Goal: Information Seeking & Learning: Find specific fact

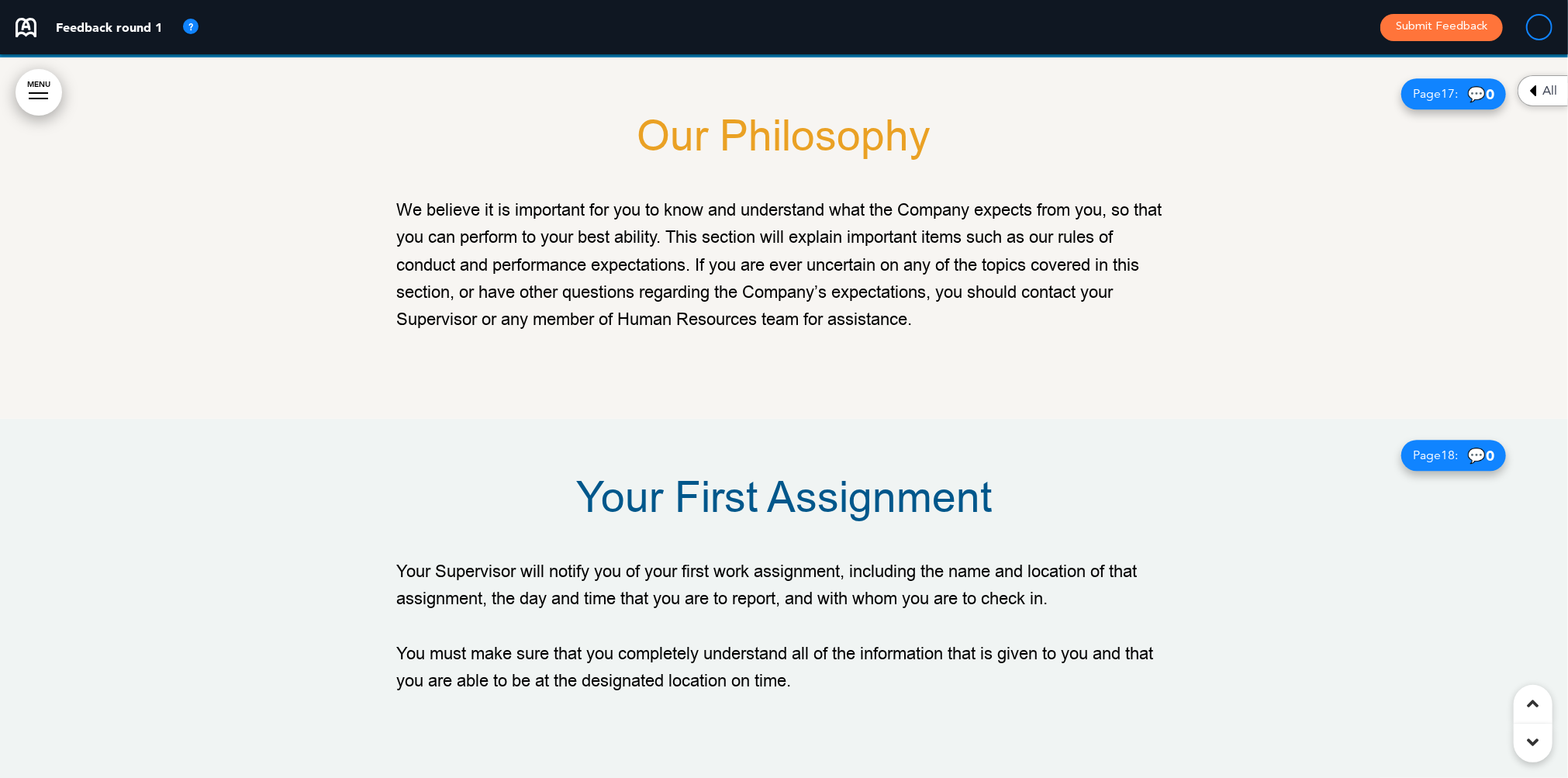
scroll to position [11991, 0]
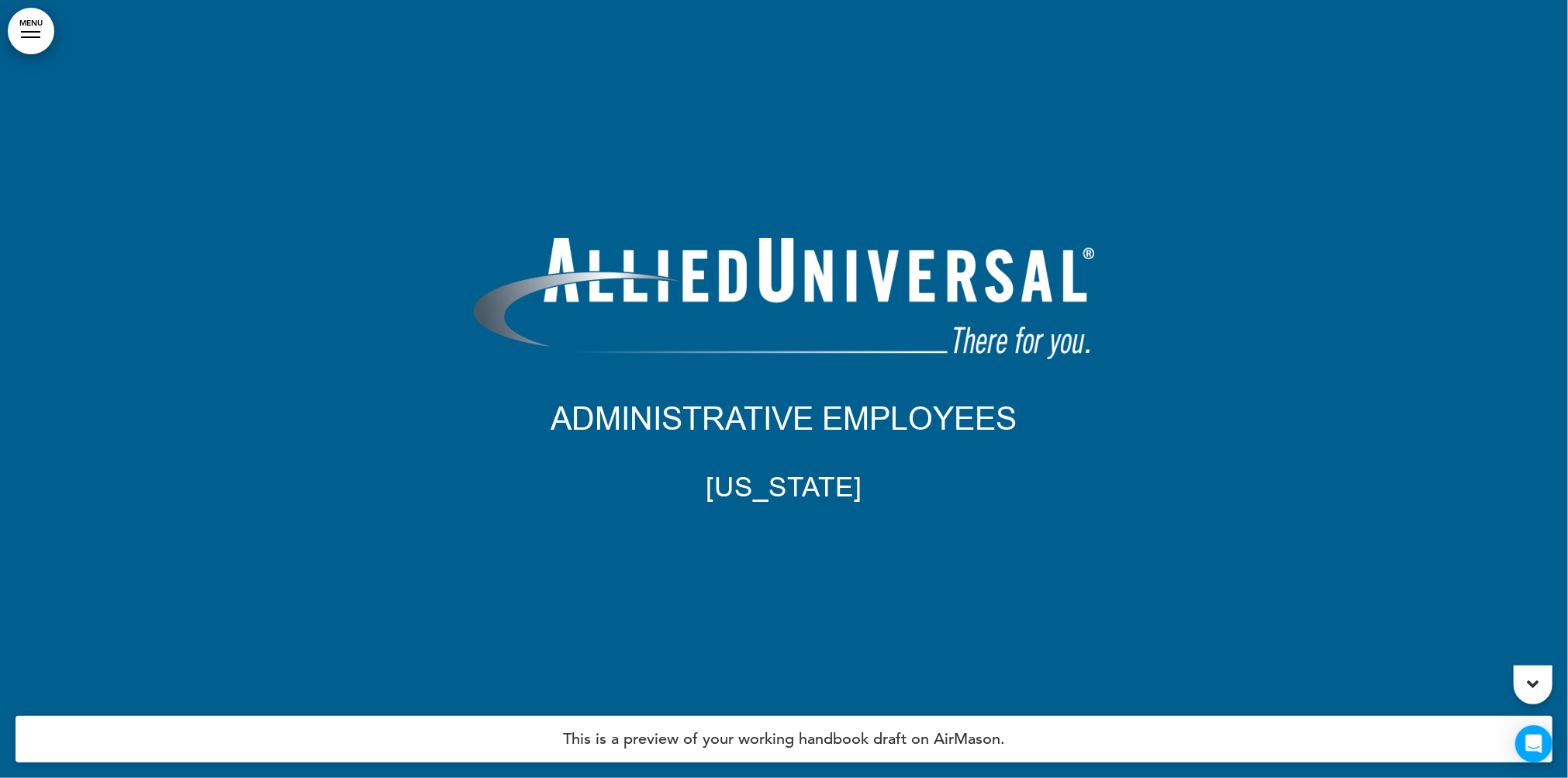
click at [27, 37] on div at bounding box center [31, 38] width 20 height 2
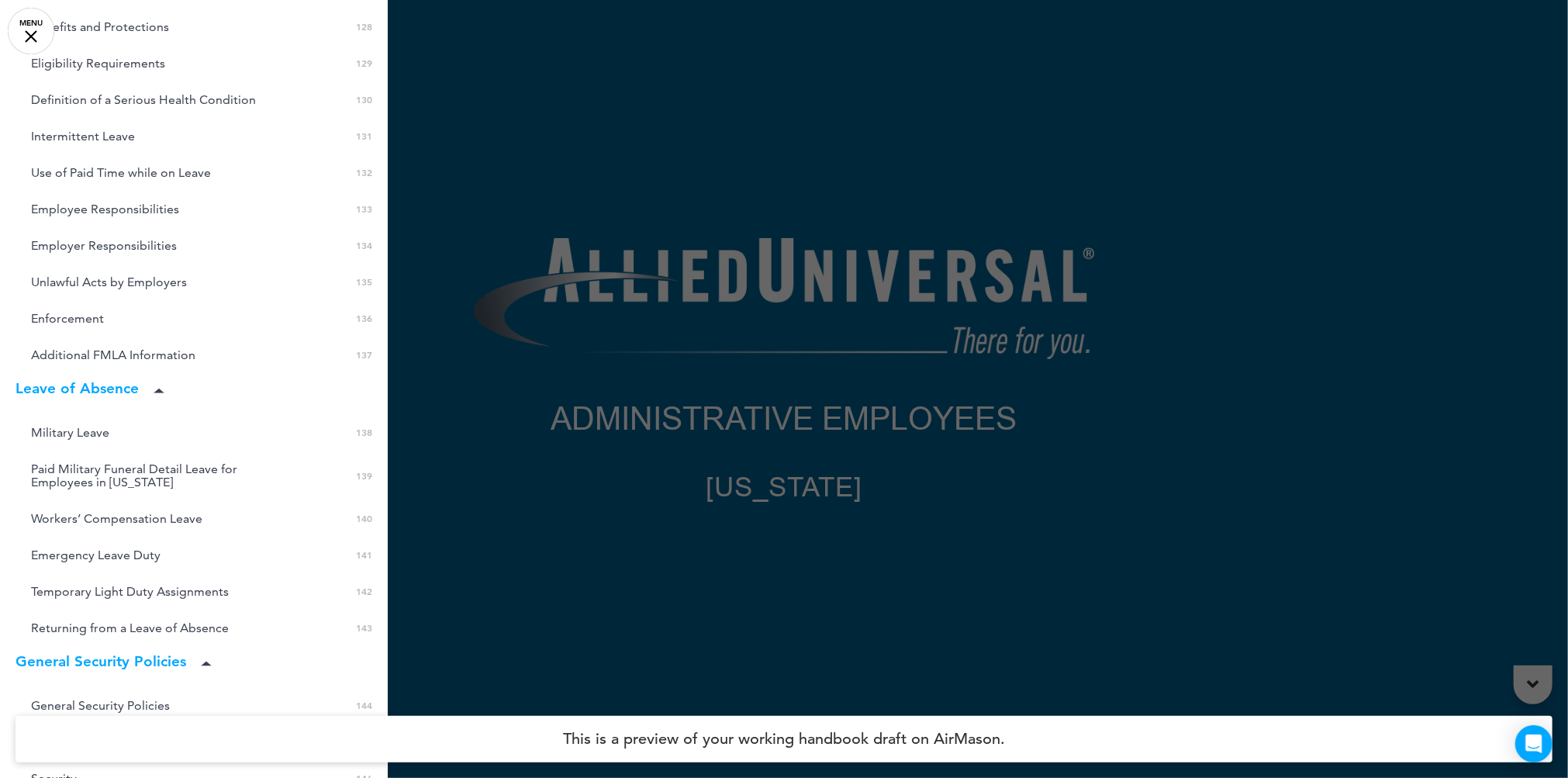
scroll to position [5499, 0]
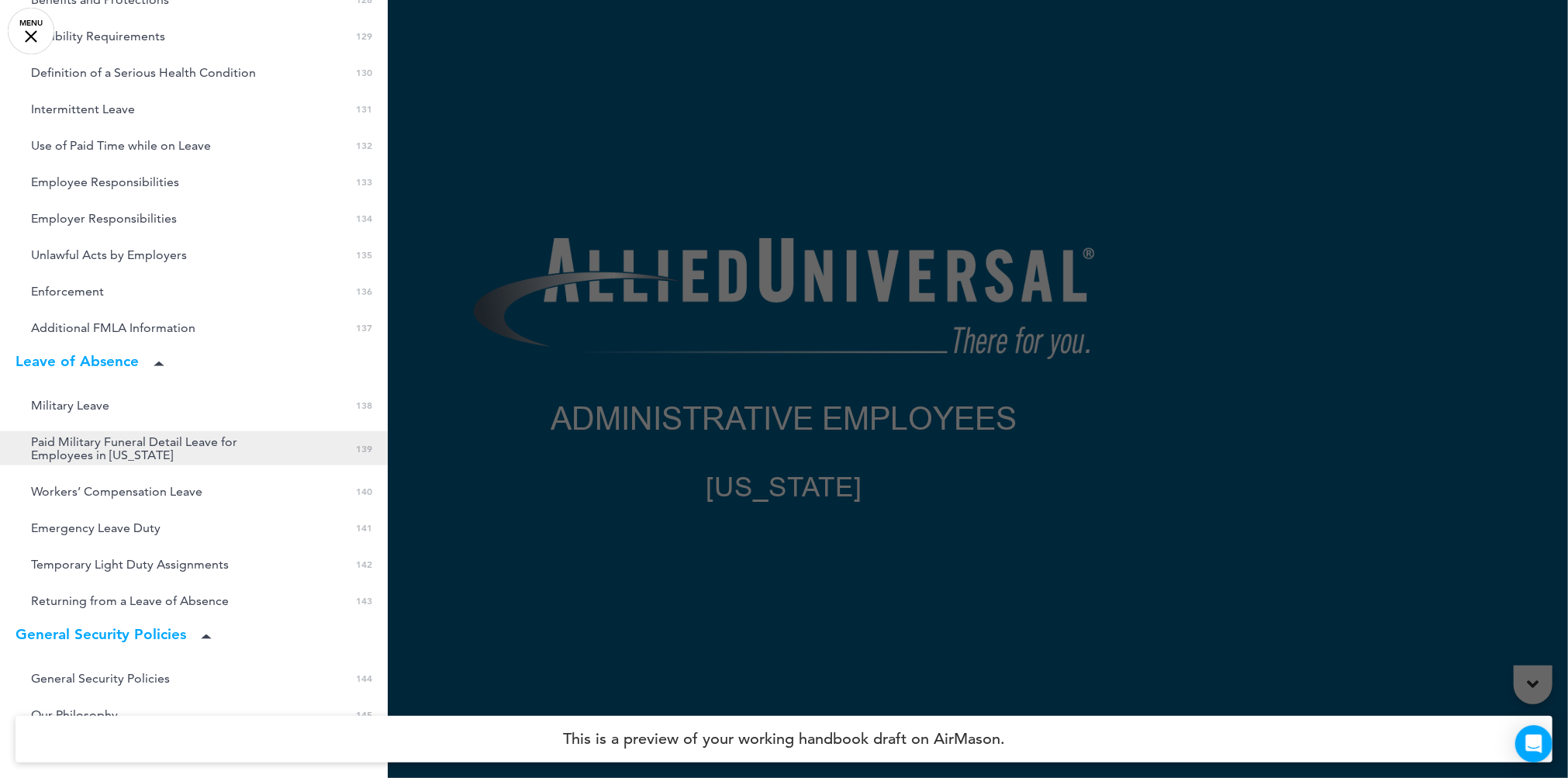
click at [101, 435] on span "Paid Military Funeral Detail Leave for Employees in Illinois" at bounding box center [159, 449] width 256 height 26
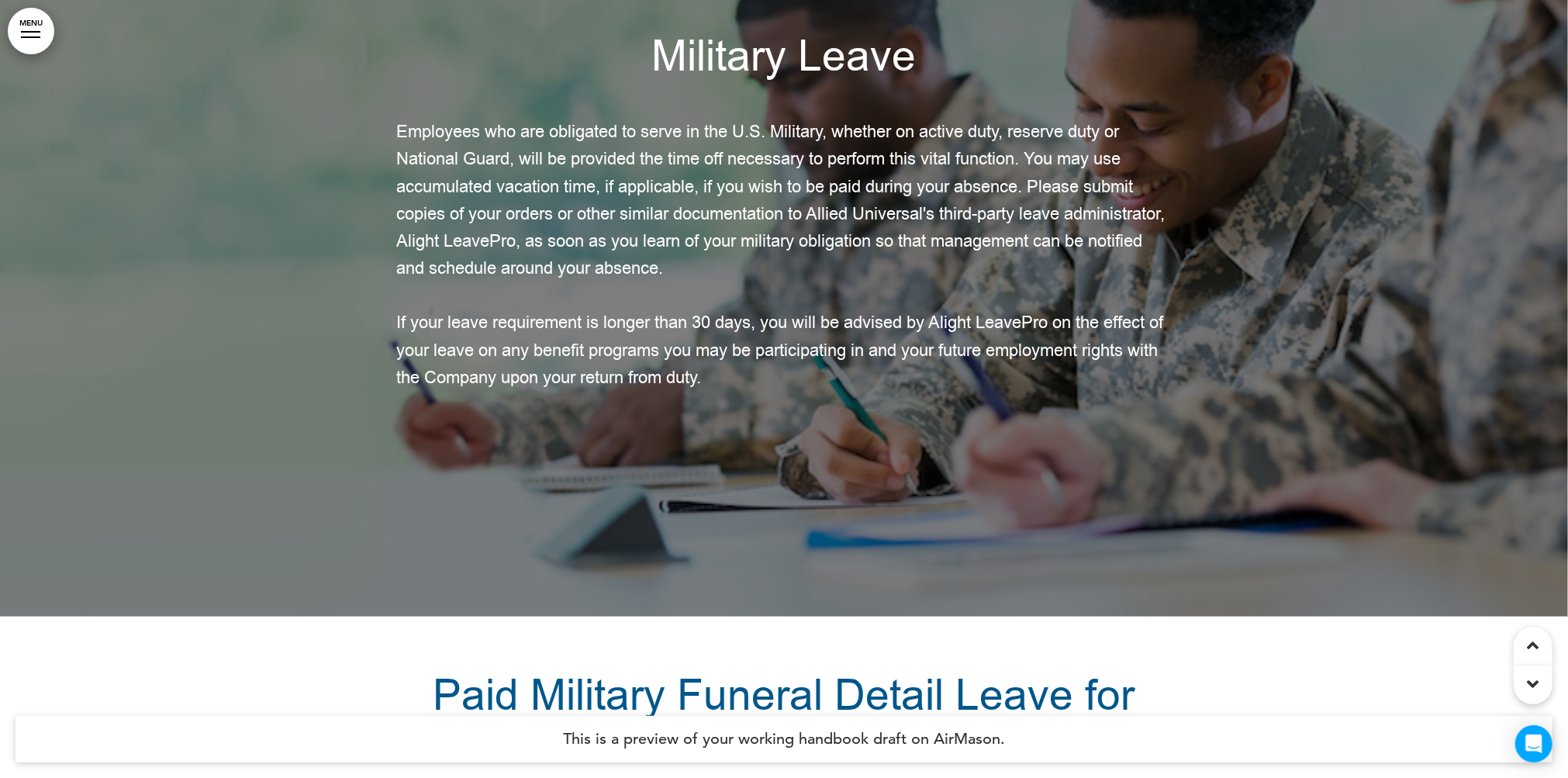
scroll to position [140332, 0]
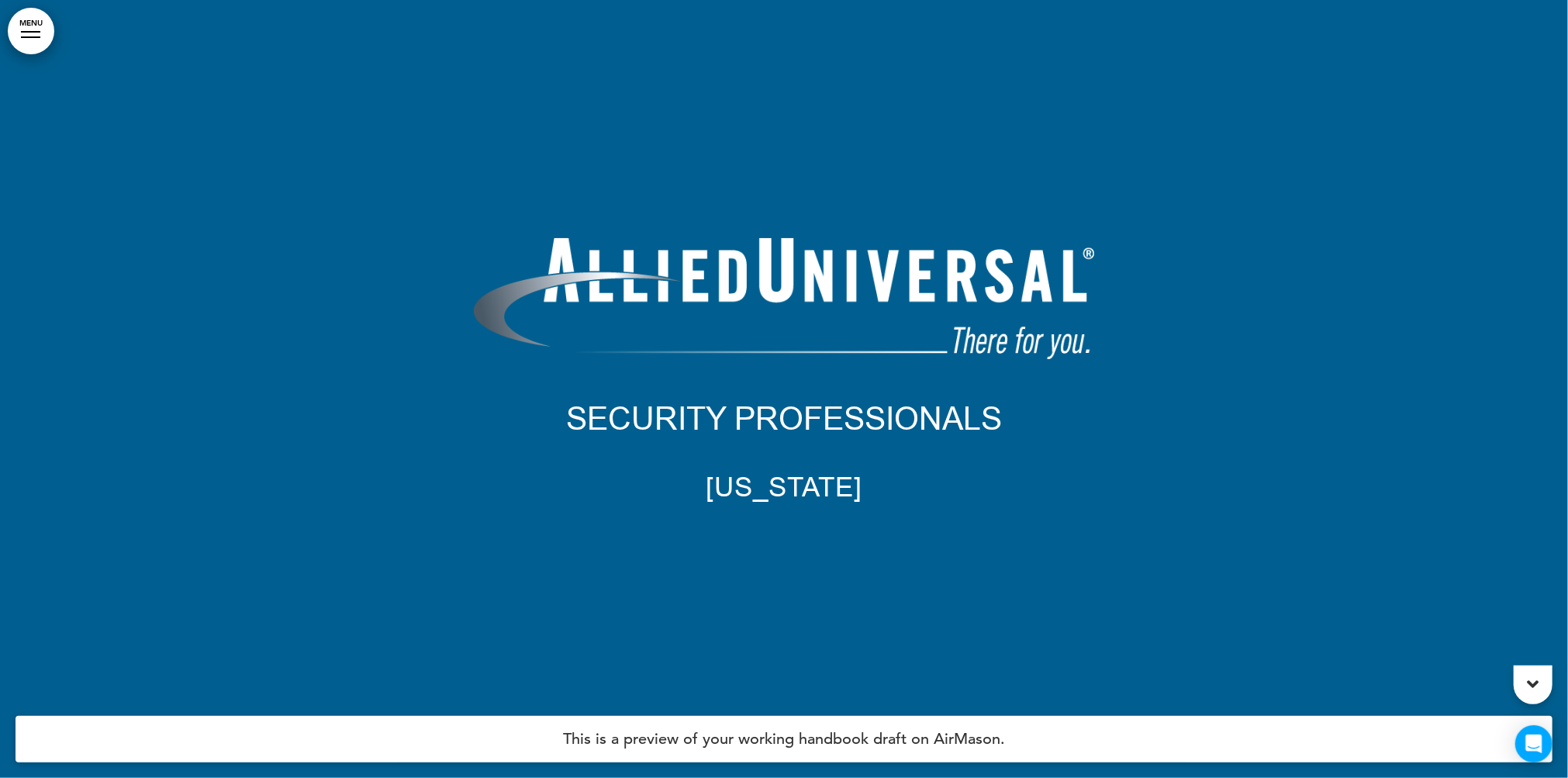
click at [39, 40] on link "MENU" at bounding box center [31, 31] width 46 height 46
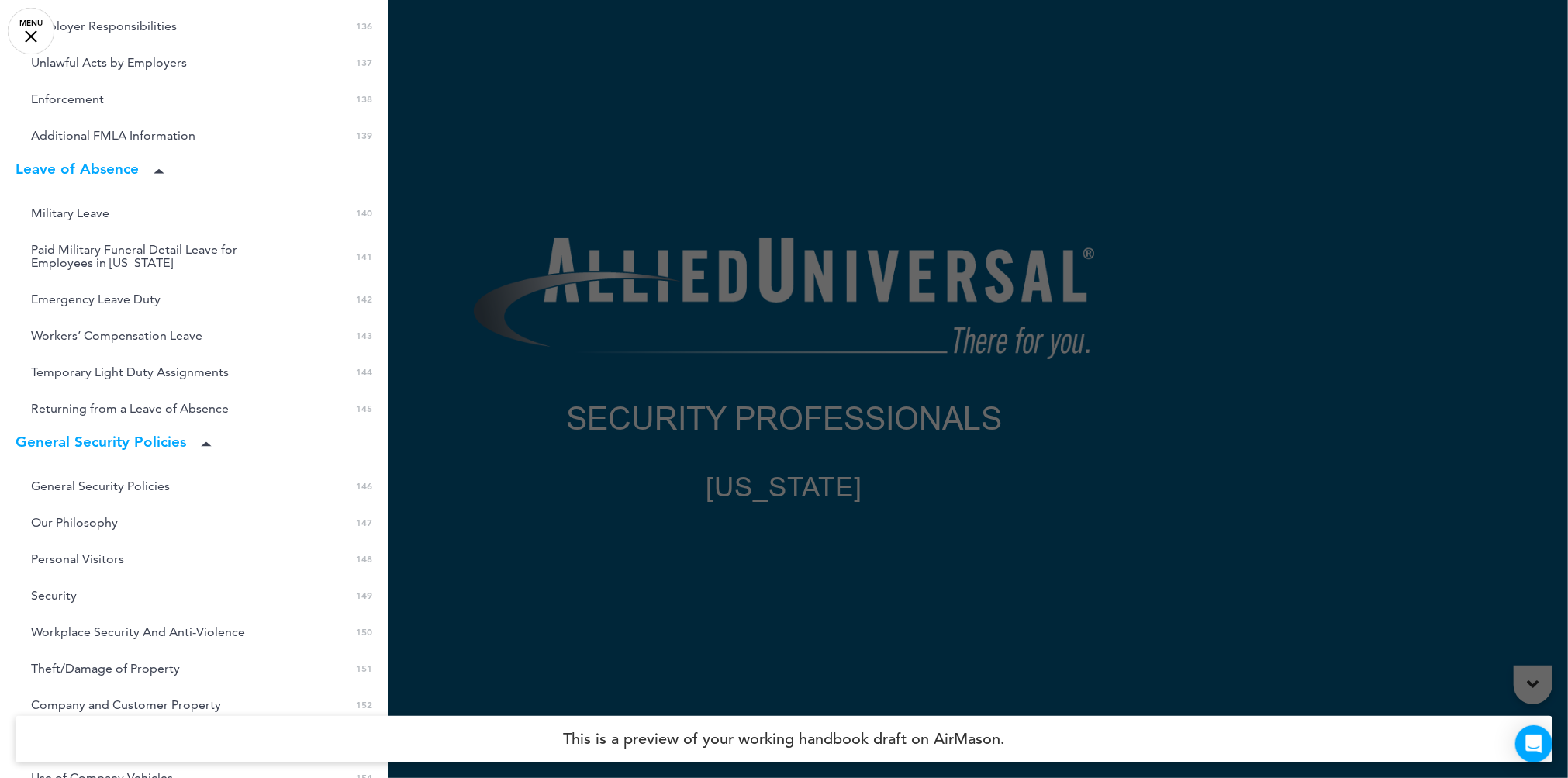
scroll to position [5890, 0]
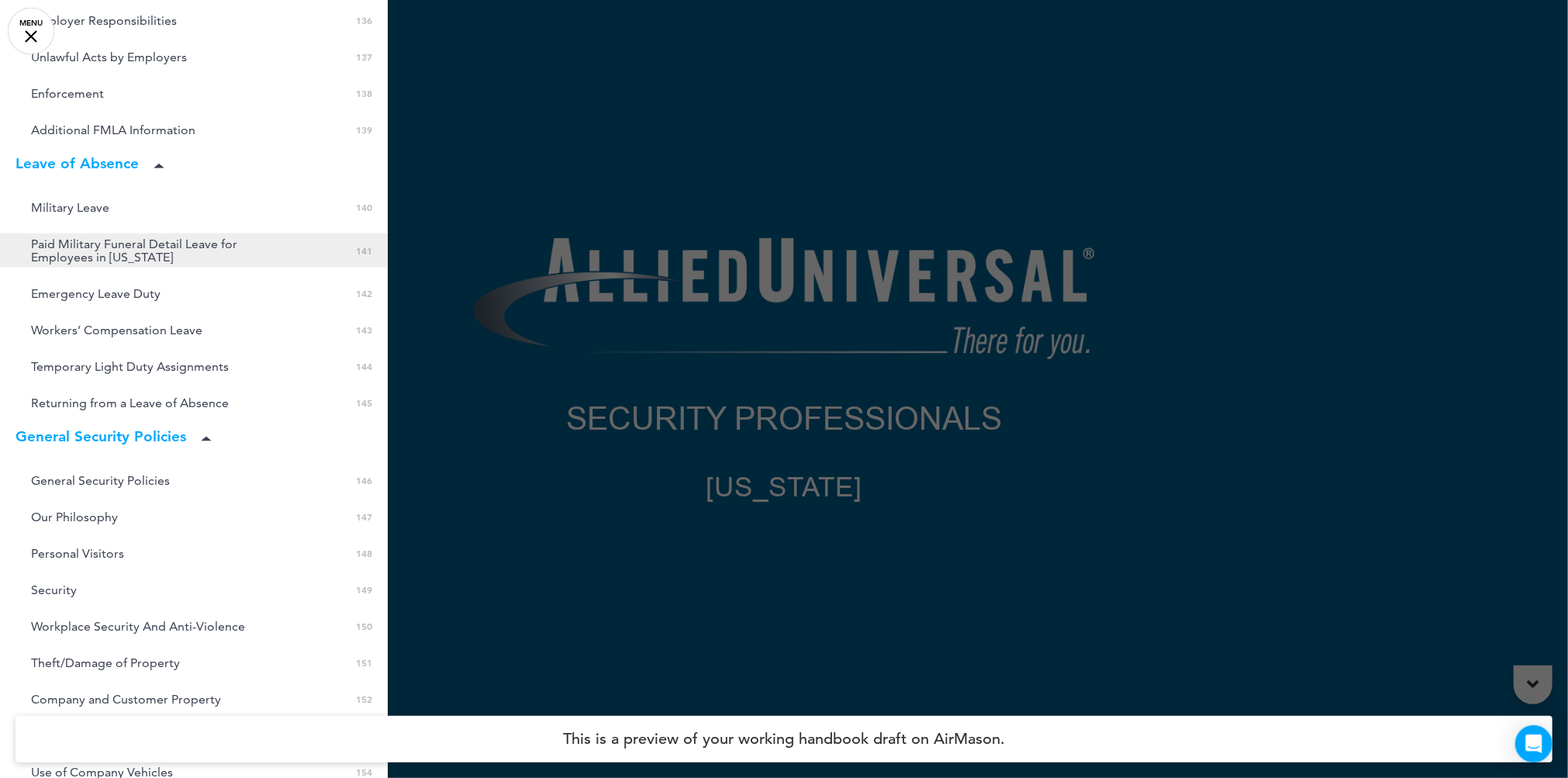
click at [73, 237] on span "Paid Military Funeral Detail Leave for Employees in Illinois" at bounding box center [159, 250] width 256 height 26
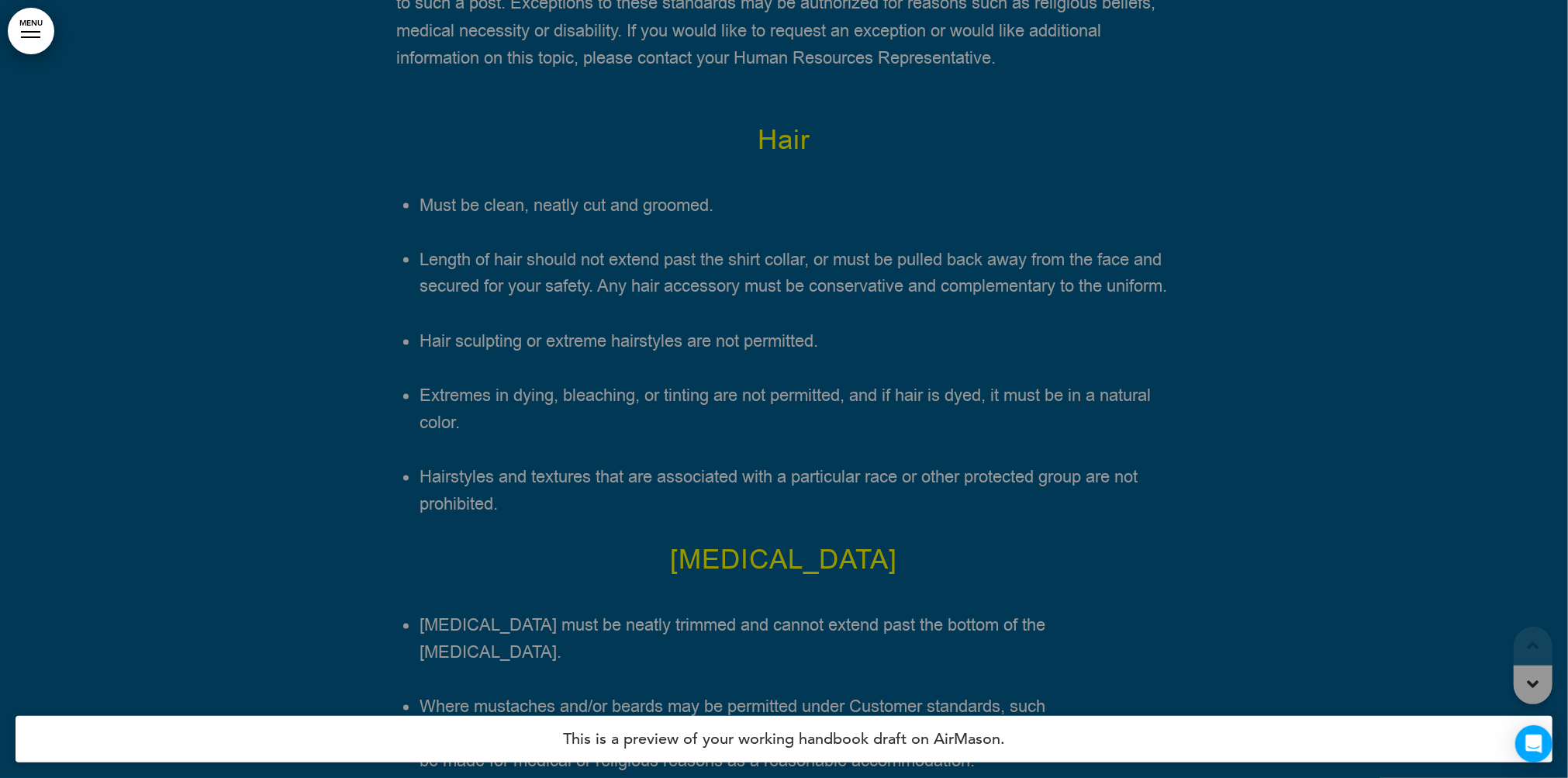
scroll to position [137991, 0]
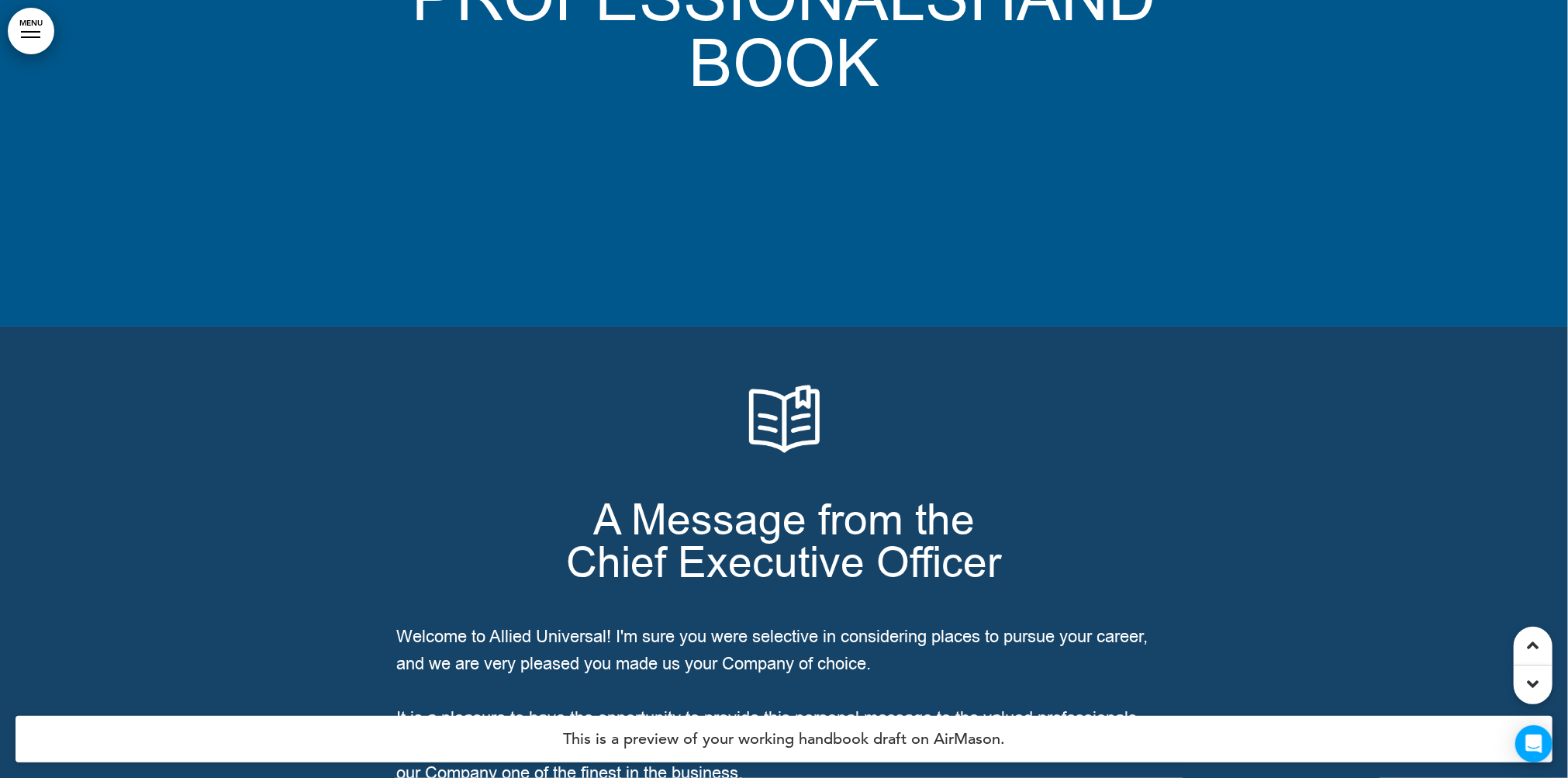
scroll to position [388, 0]
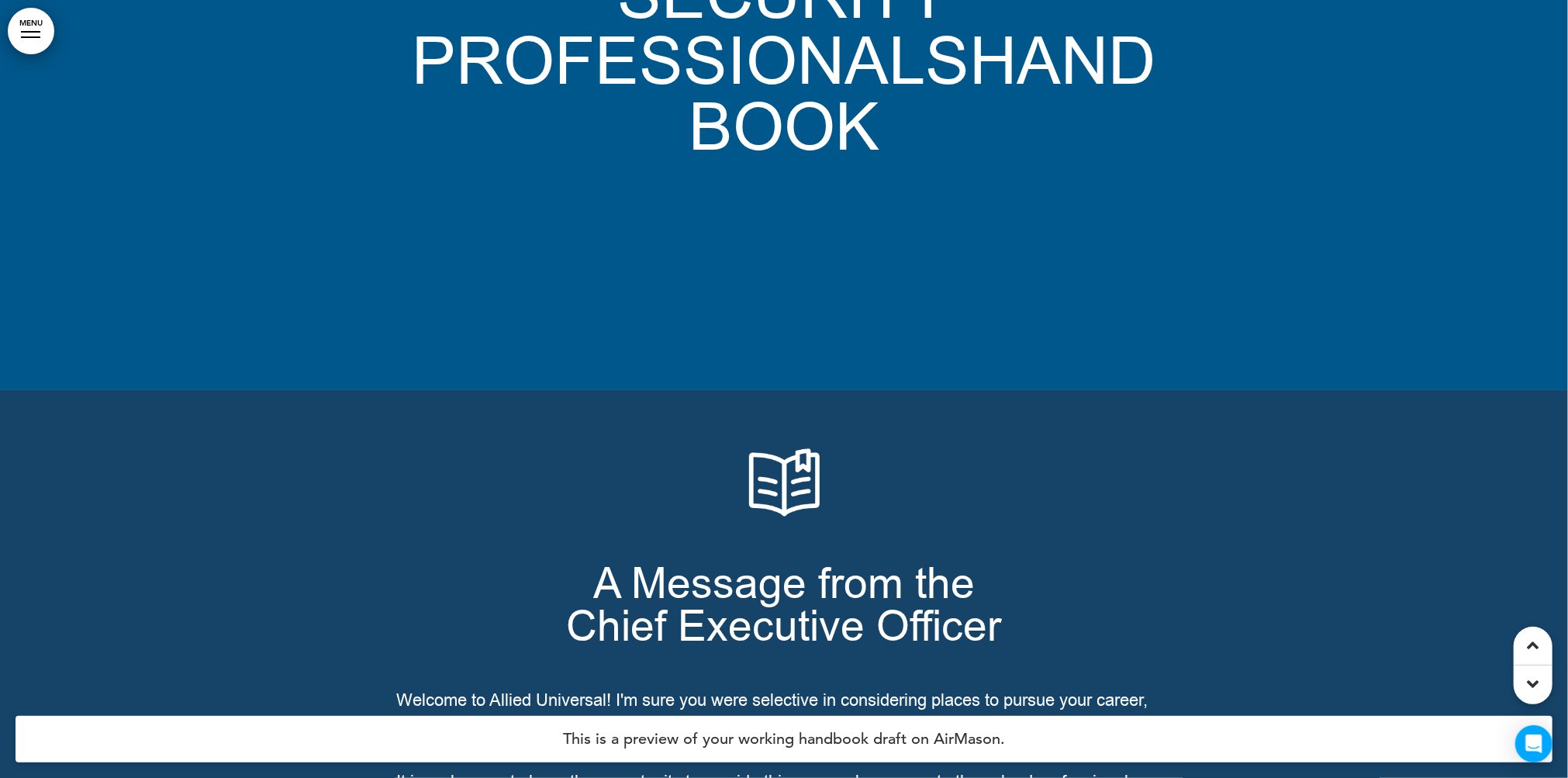
click at [39, 37] on div at bounding box center [31, 38] width 20 height 2
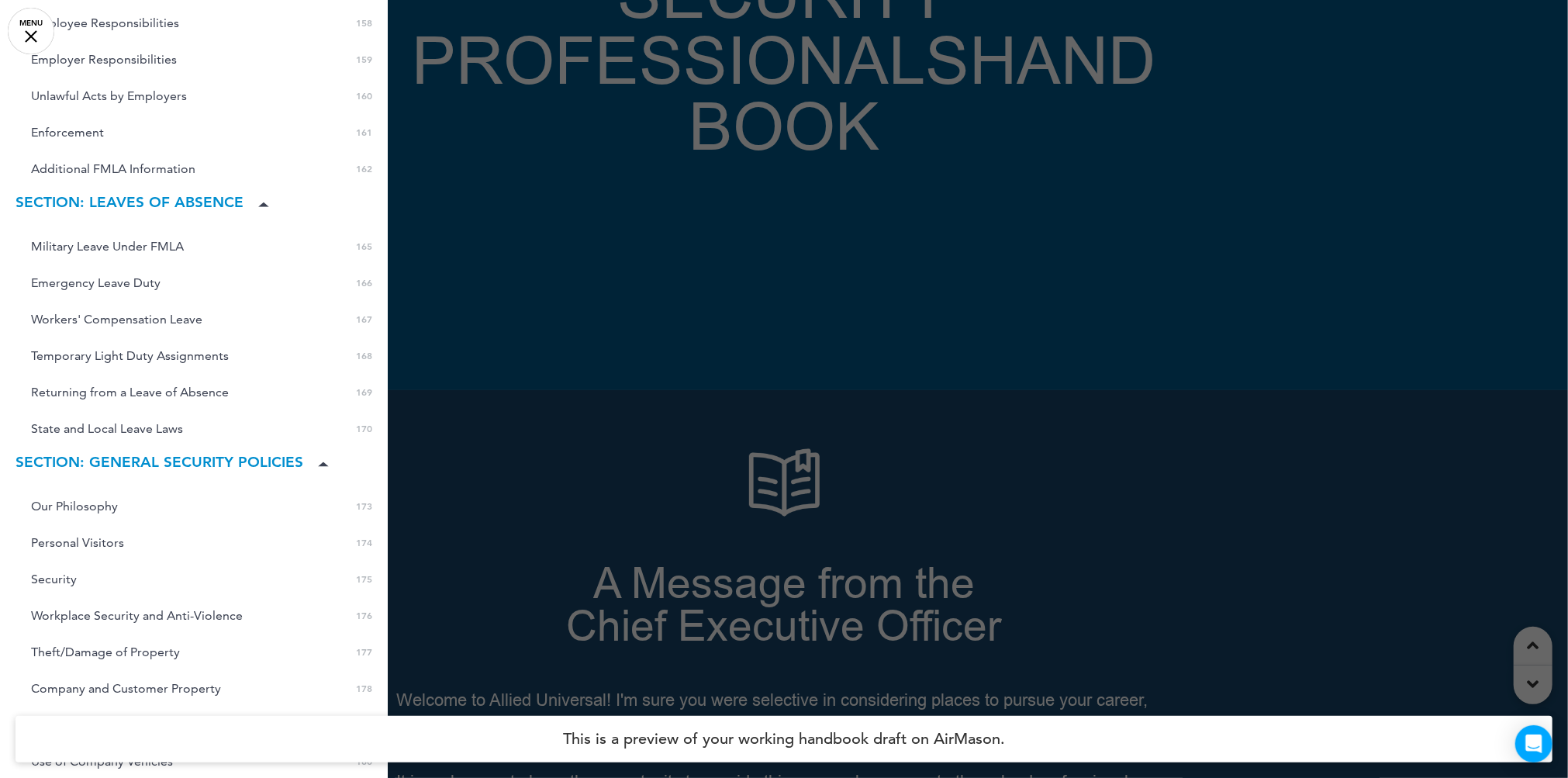
scroll to position [5674, 0]
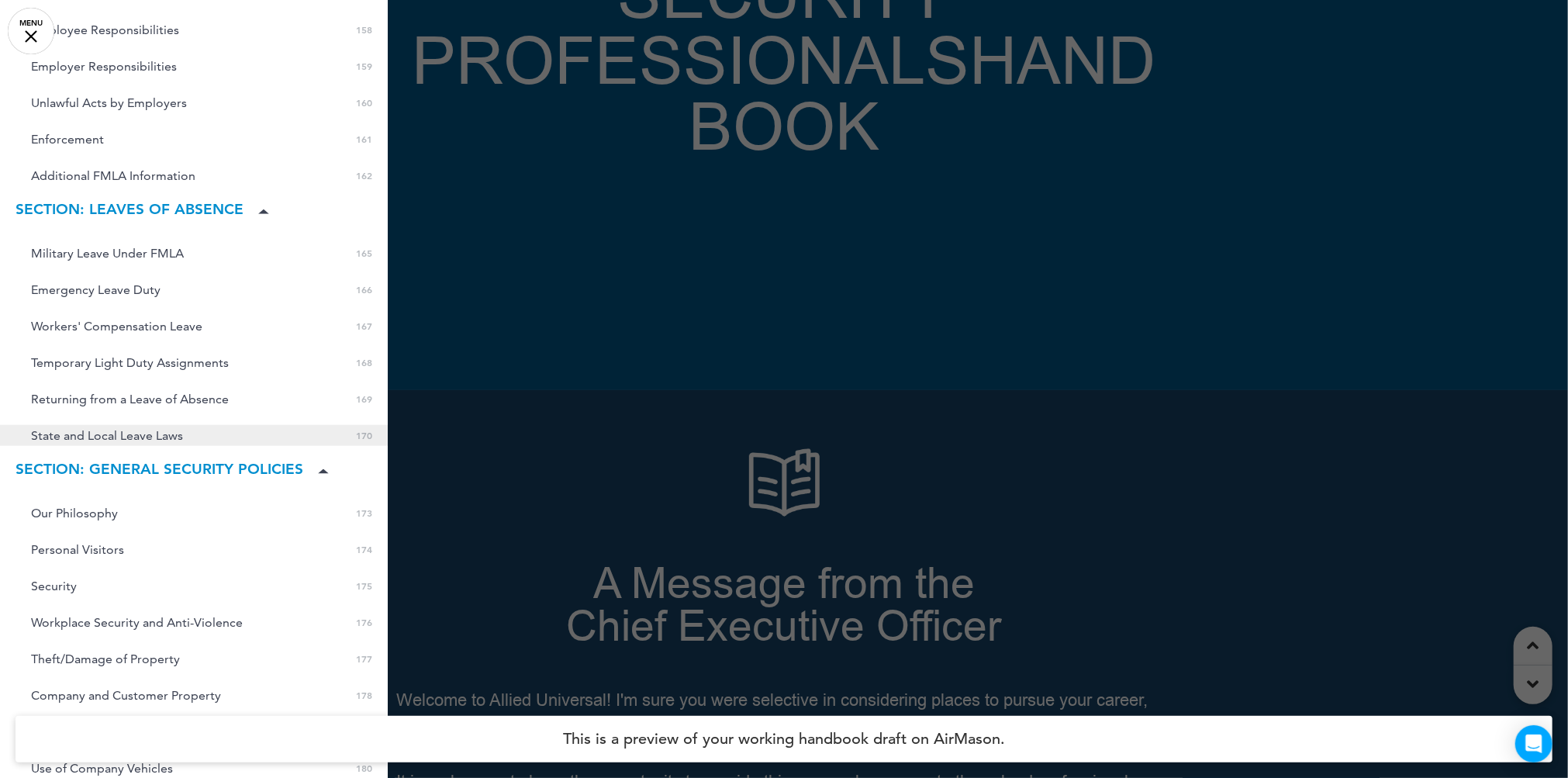
click at [139, 429] on span "State and Local Leave Laws" at bounding box center [107, 435] width 152 height 13
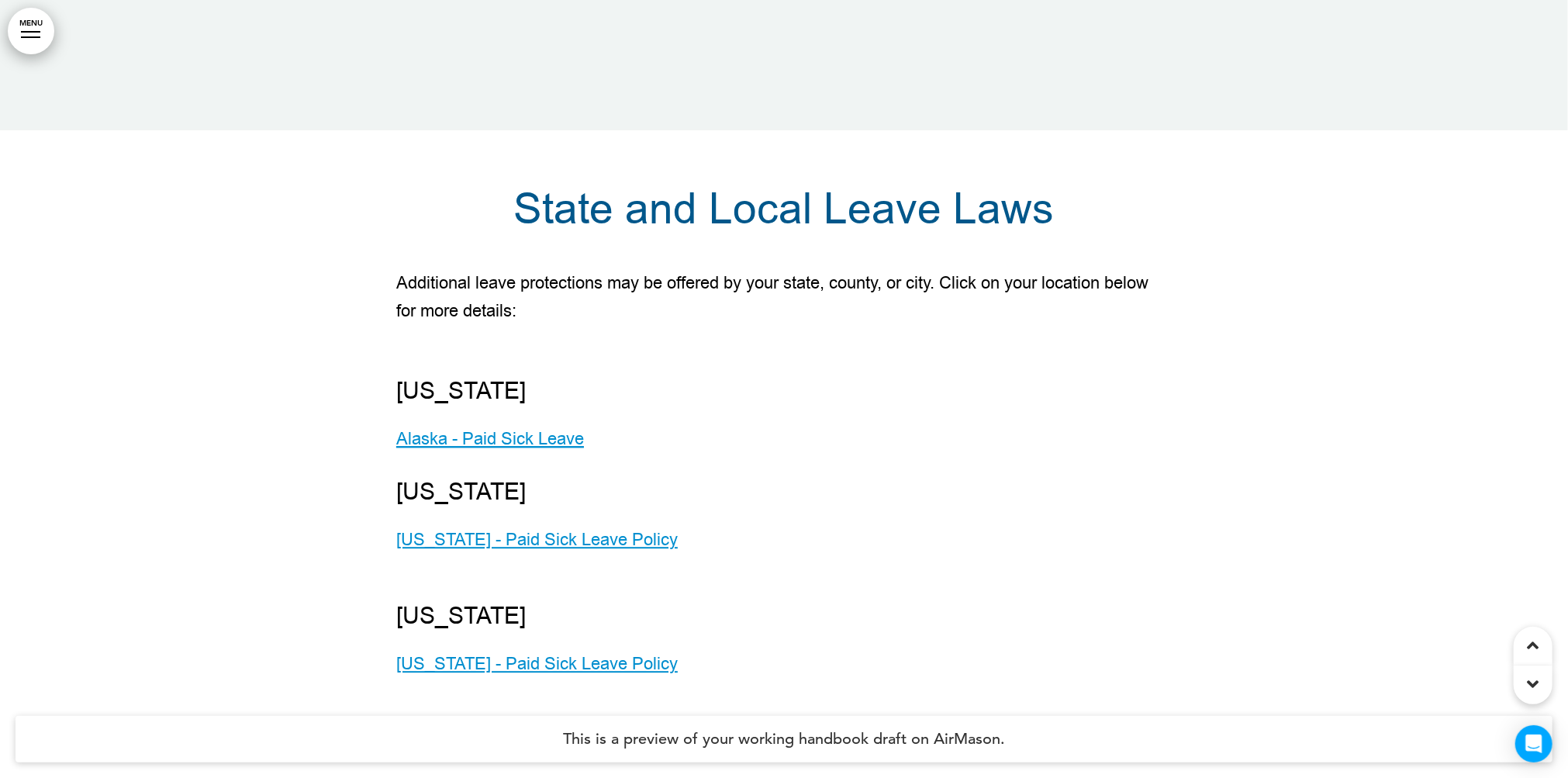
scroll to position [162900, 0]
